Goal: Task Accomplishment & Management: Use online tool/utility

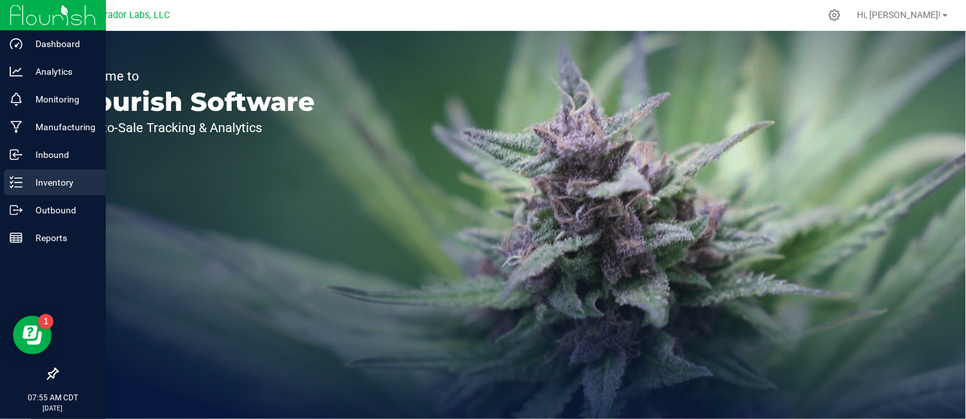
click at [14, 181] on icon at bounding box center [16, 182] width 13 height 13
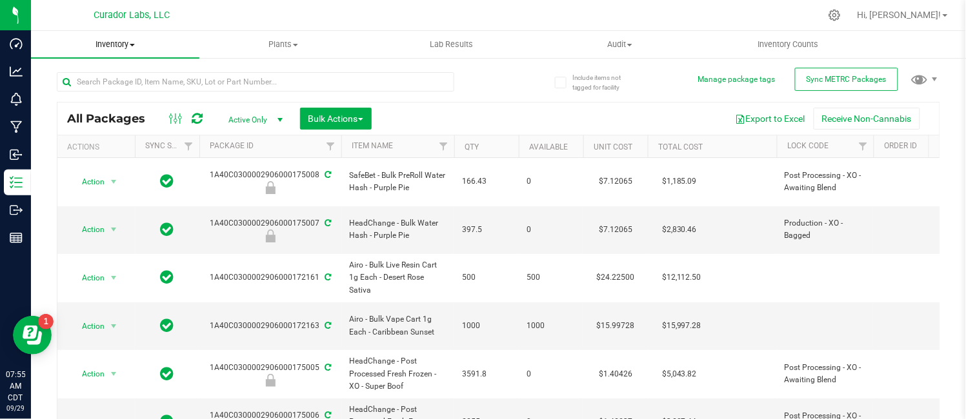
click at [119, 49] on span "Inventory" at bounding box center [115, 45] width 168 height 12
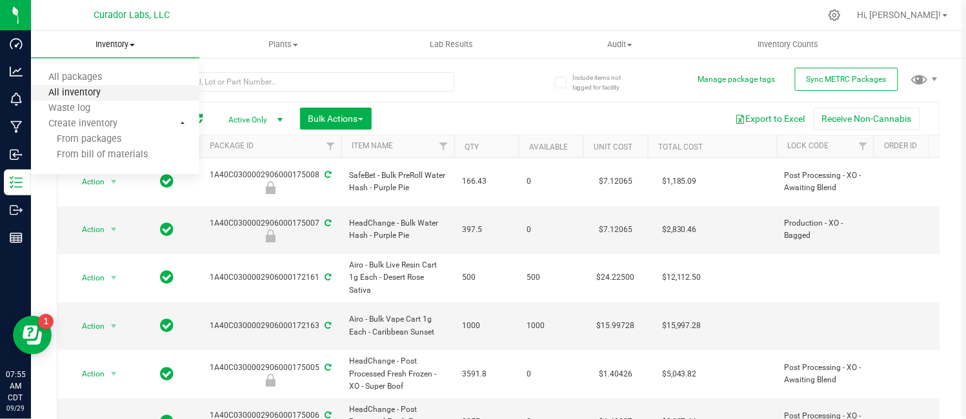
click at [96, 90] on span "All inventory" at bounding box center [74, 93] width 87 height 11
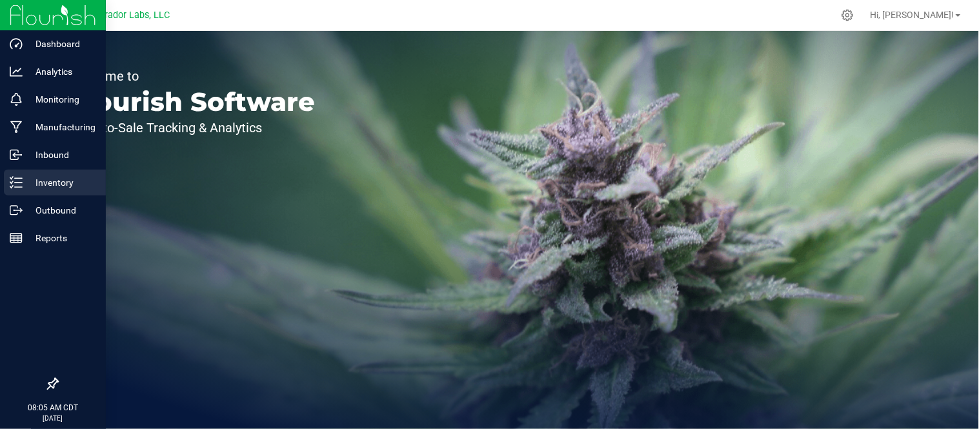
click at [21, 176] on icon at bounding box center [16, 182] width 13 height 13
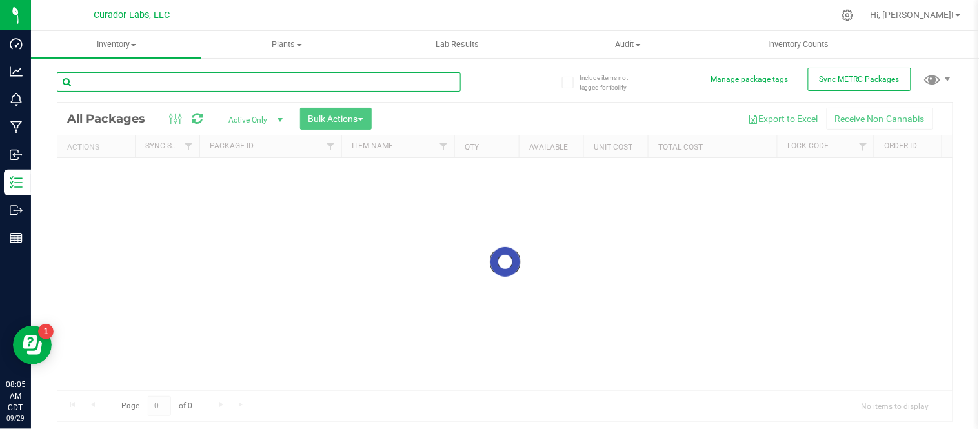
click at [248, 88] on input "text" at bounding box center [259, 81] width 404 height 19
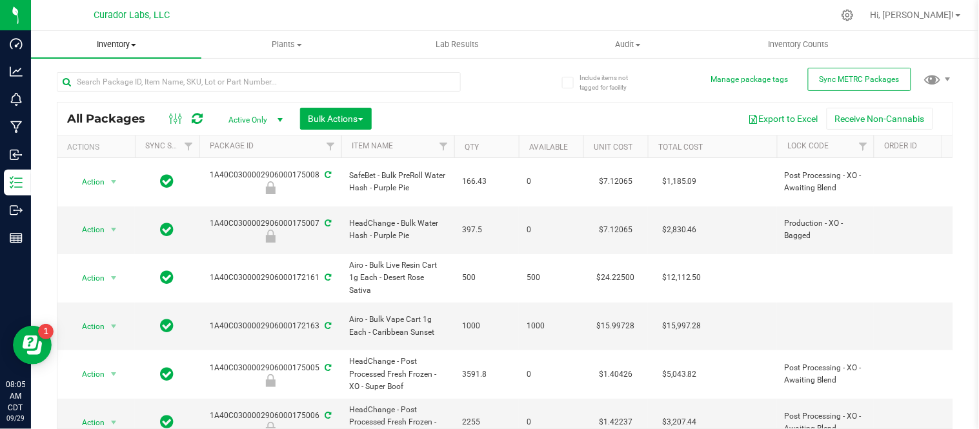
click at [136, 46] on span "Inventory" at bounding box center [116, 45] width 170 height 12
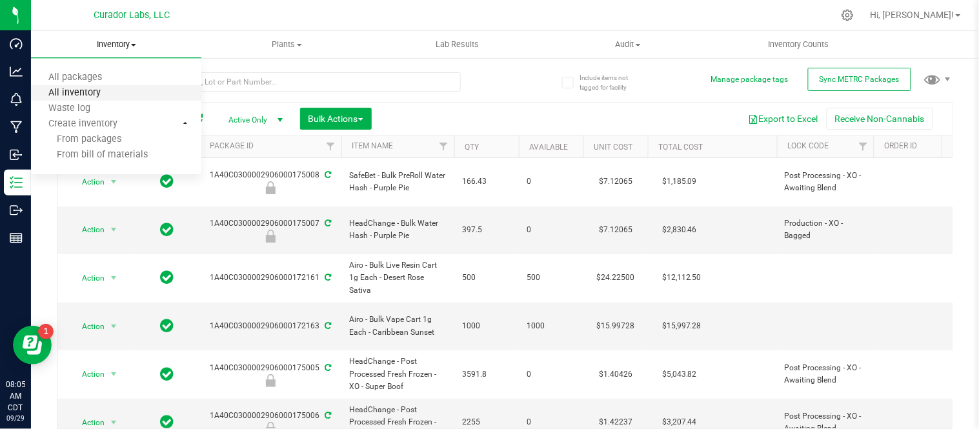
click at [92, 96] on span "All inventory" at bounding box center [74, 93] width 87 height 11
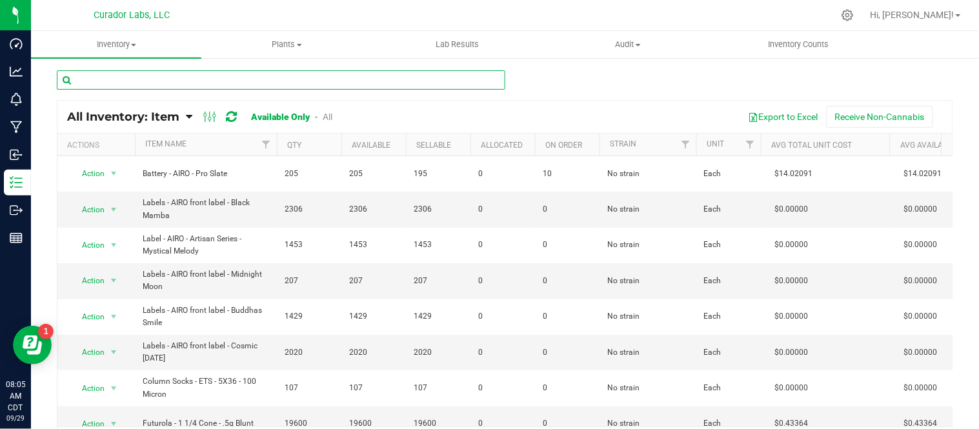
click at [296, 83] on input "text" at bounding box center [281, 79] width 449 height 19
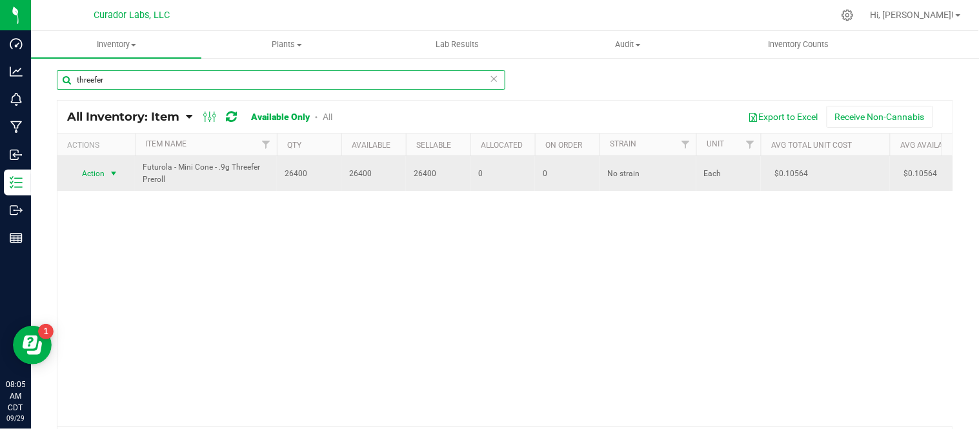
type input "threefer"
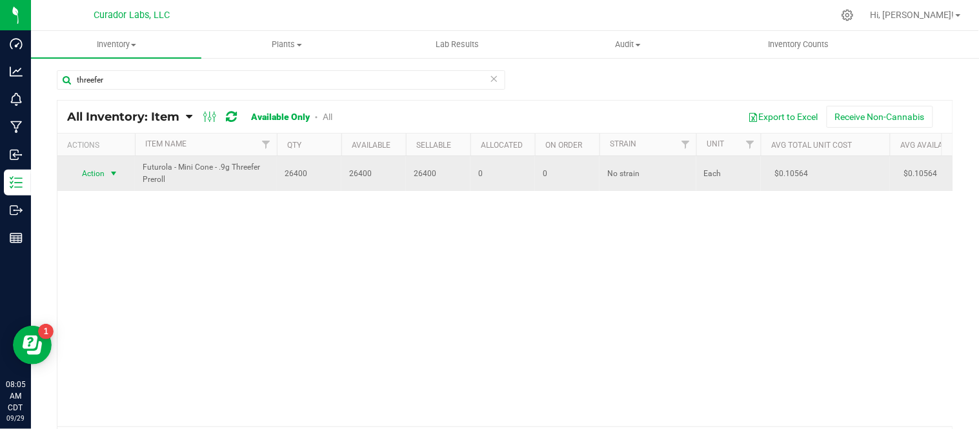
click at [116, 175] on span "select" at bounding box center [113, 173] width 10 height 10
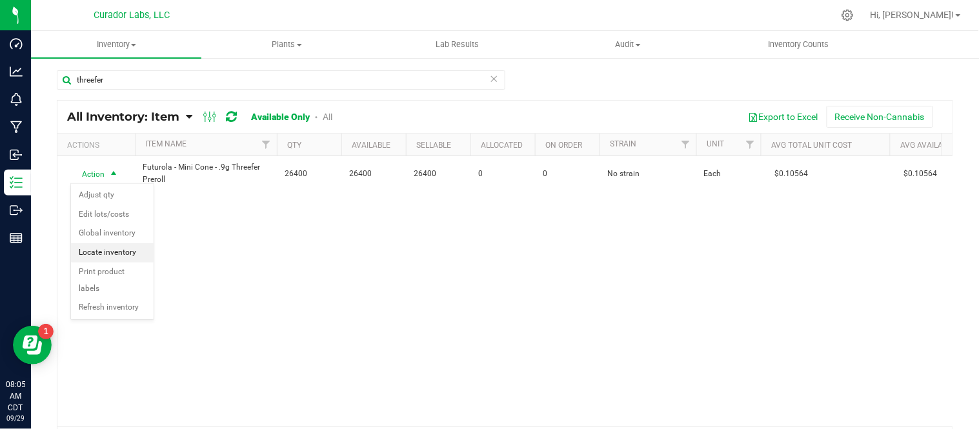
click at [119, 259] on li "Locate inventory" at bounding box center [112, 252] width 83 height 19
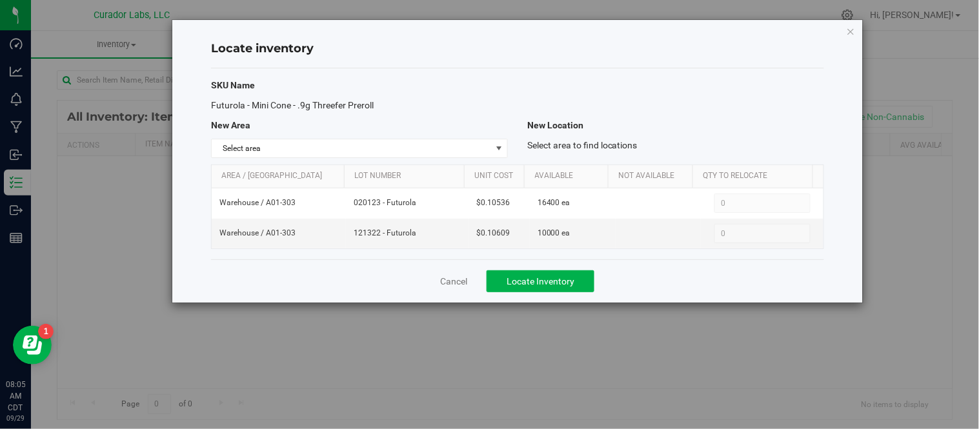
drag, startPoint x: 210, startPoint y: 106, endPoint x: 400, endPoint y: 110, distance: 189.8
click at [400, 110] on div "Futurola - Mini Cone - .9g Threefer Preroll" at bounding box center [359, 106] width 316 height 14
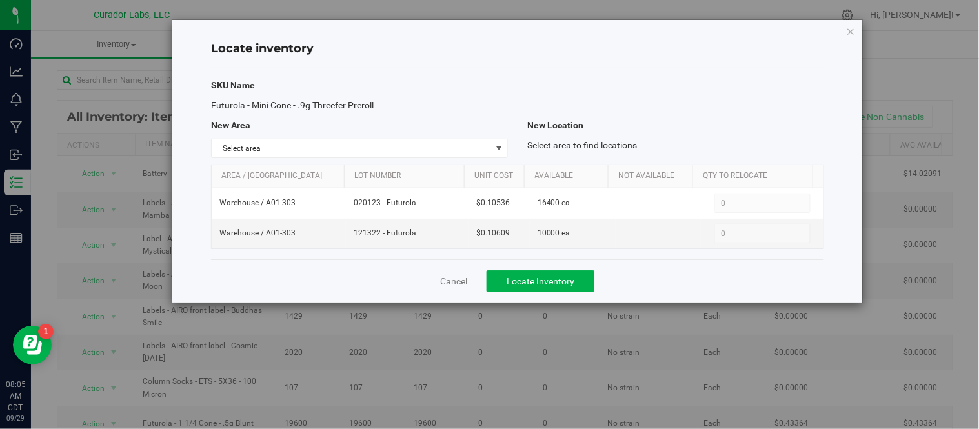
copy span "Futurola - Mini Cone - .9g Threefer Preroll"
click at [849, 30] on icon "button" at bounding box center [851, 30] width 9 height 15
